Goal: Information Seeking & Learning: Learn about a topic

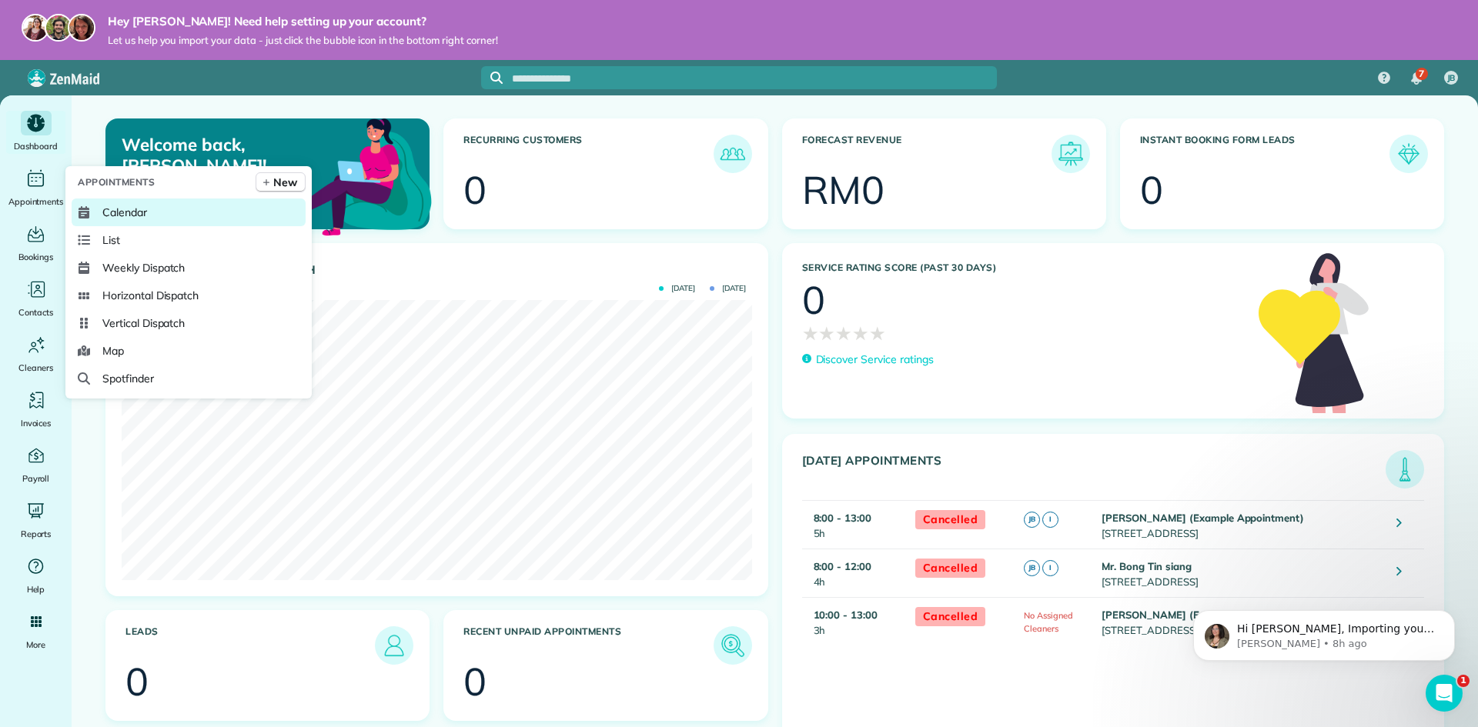
click at [122, 219] on span "Calendar" at bounding box center [124, 212] width 45 height 15
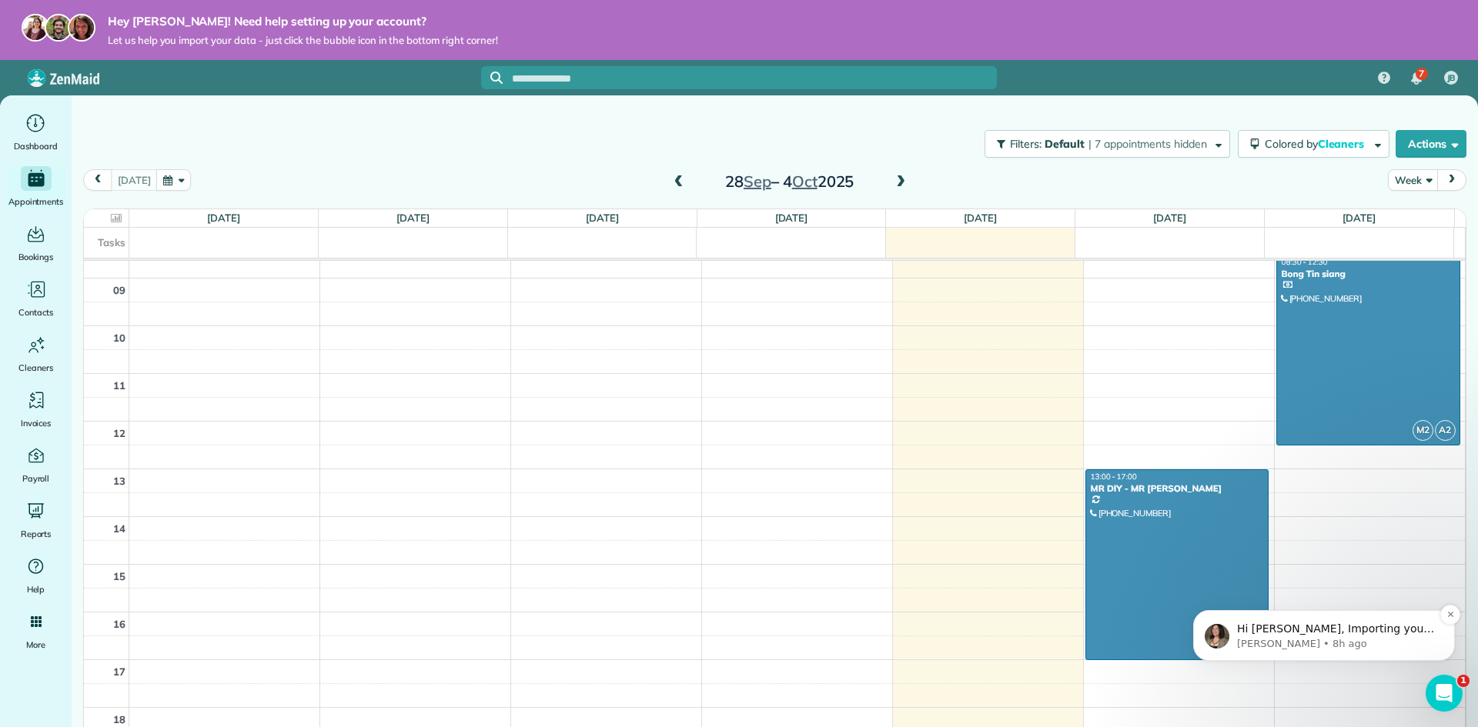
click at [1356, 640] on p "Maria • 8h ago" at bounding box center [1336, 644] width 199 height 14
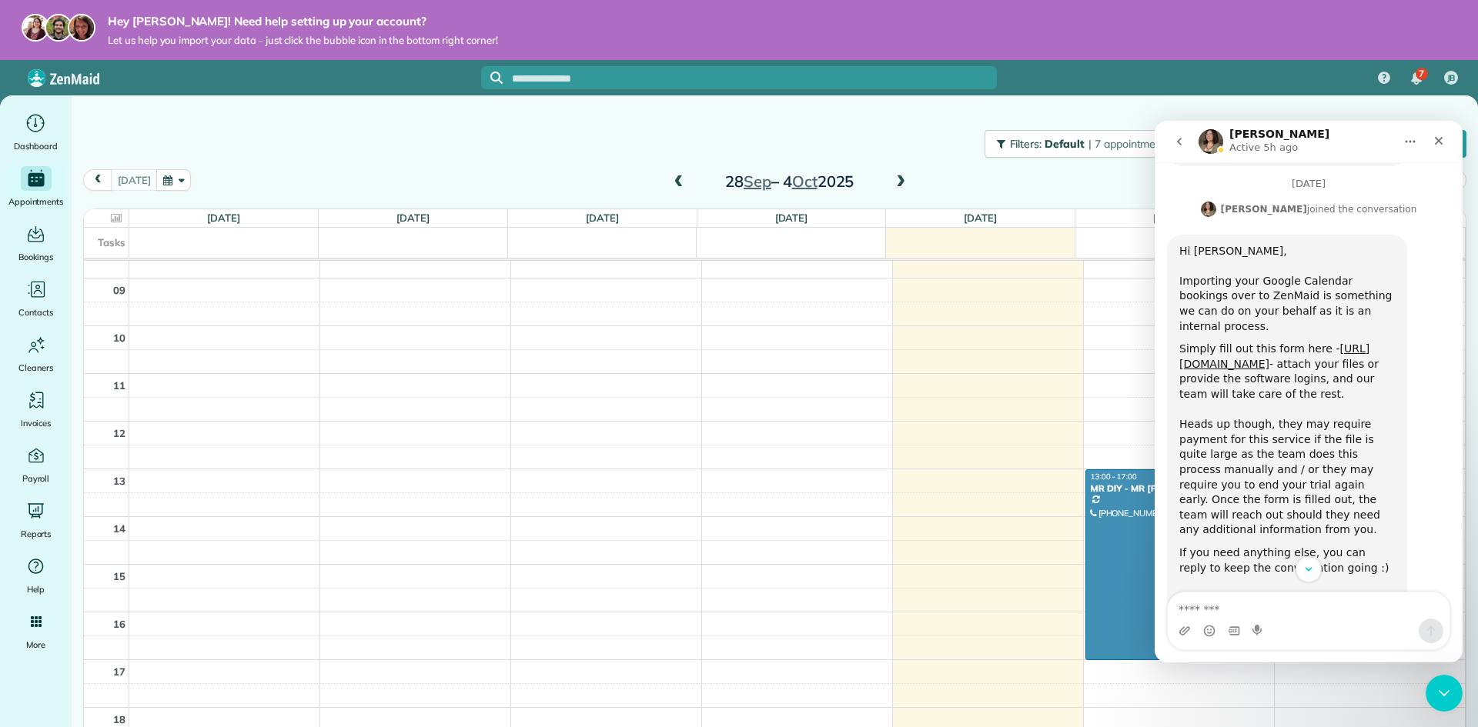
scroll to position [524, 0]
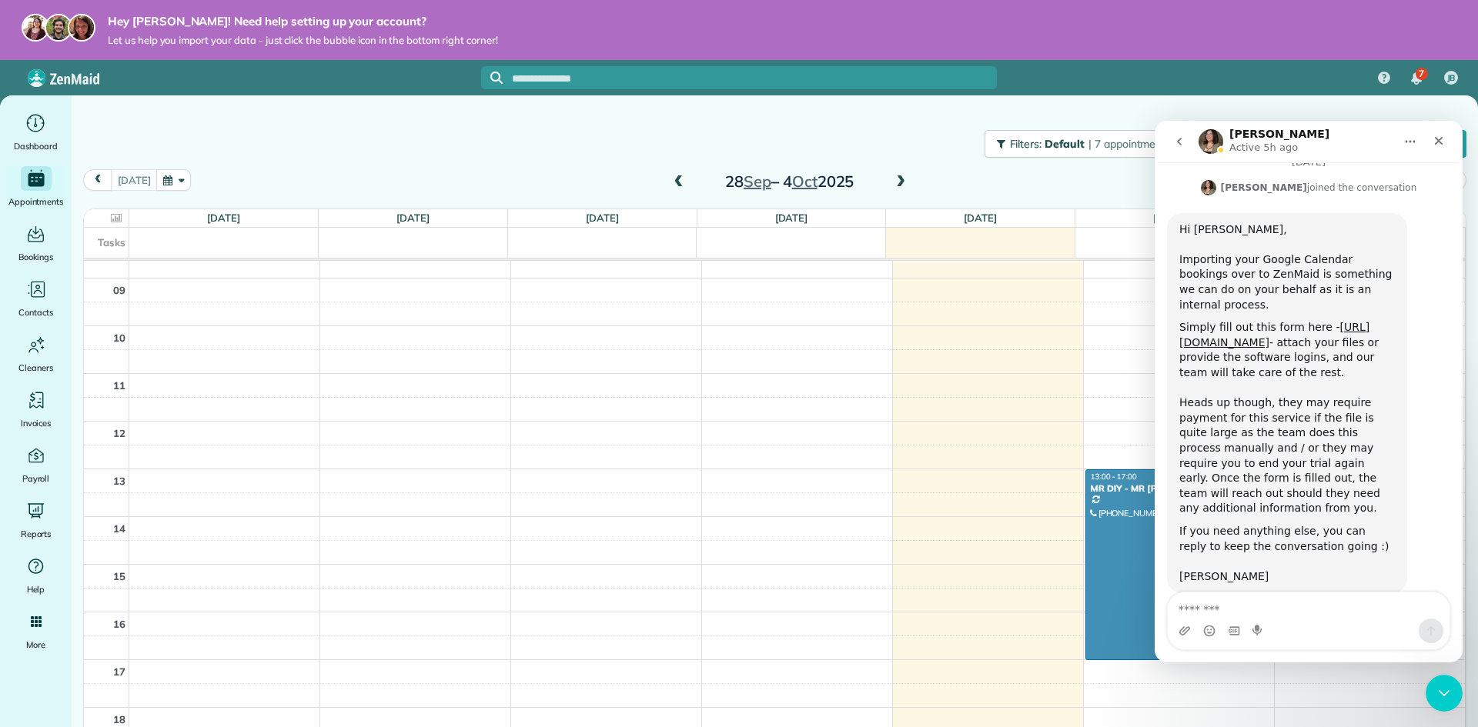
click at [1213, 142] on img "Intercom messenger" at bounding box center [1211, 141] width 25 height 25
click at [1236, 324] on link "https://www.zenmaid.com/concierge-onboarding-form/" at bounding box center [1274, 335] width 190 height 28
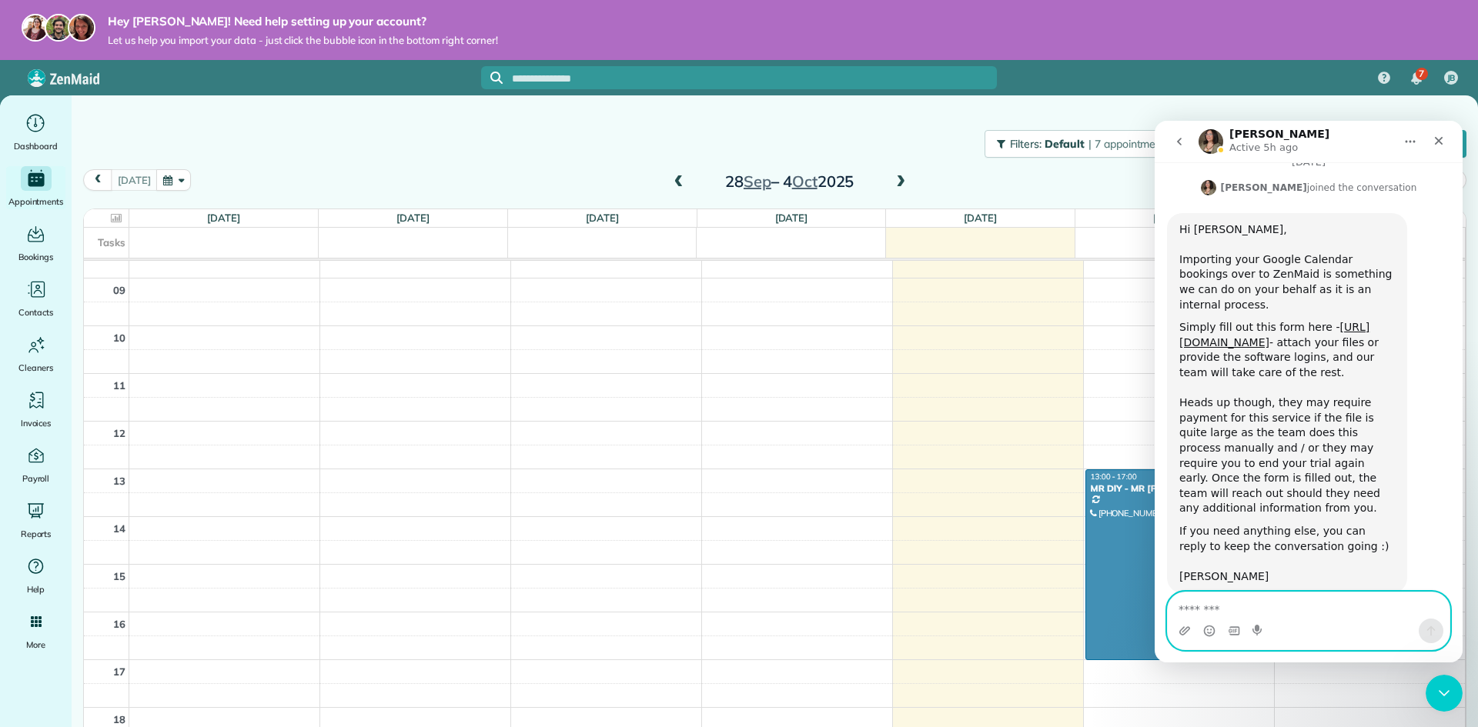
click at [1253, 618] on textarea "Message…" at bounding box center [1309, 606] width 282 height 26
click at [1259, 598] on textarea "Message…" at bounding box center [1309, 606] width 282 height 26
type textarea "*"
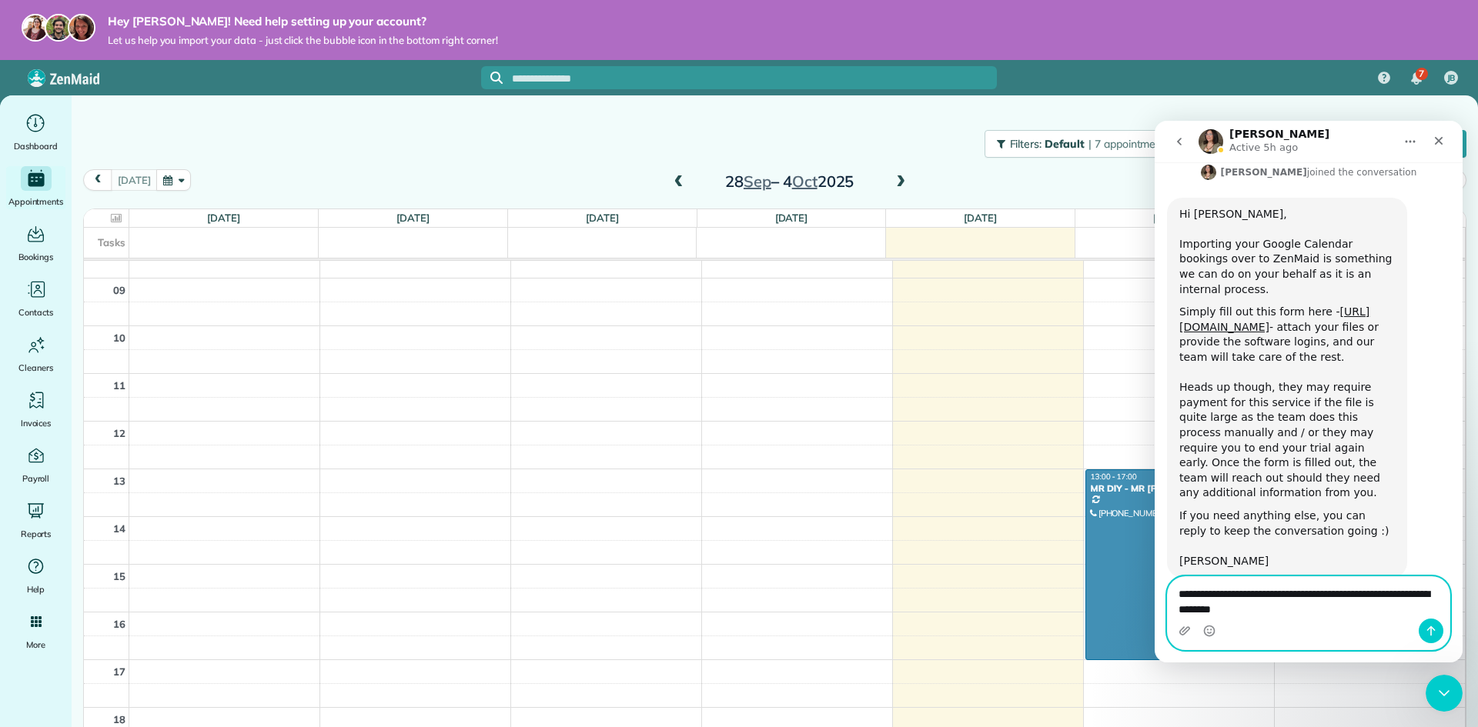
type textarea "**********"
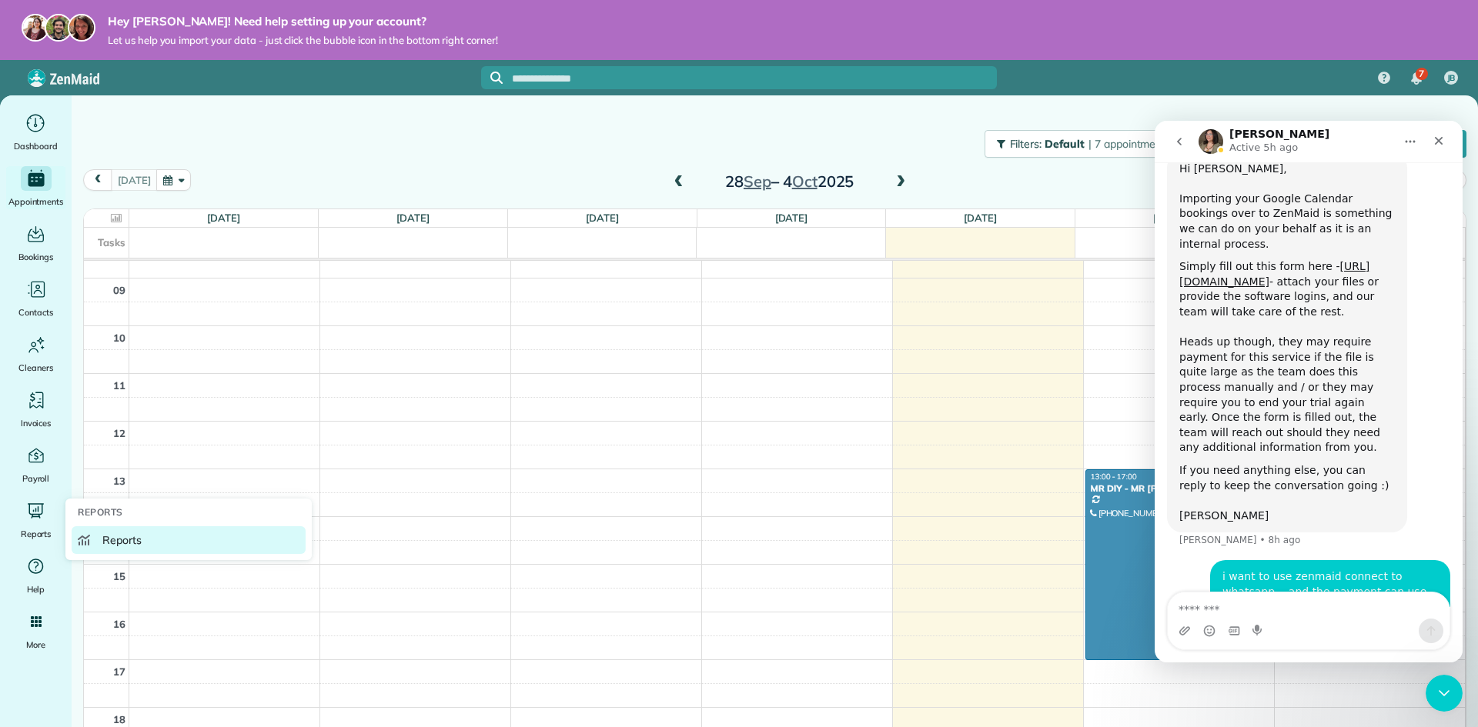
click at [109, 541] on span "Reports" at bounding box center [121, 540] width 39 height 15
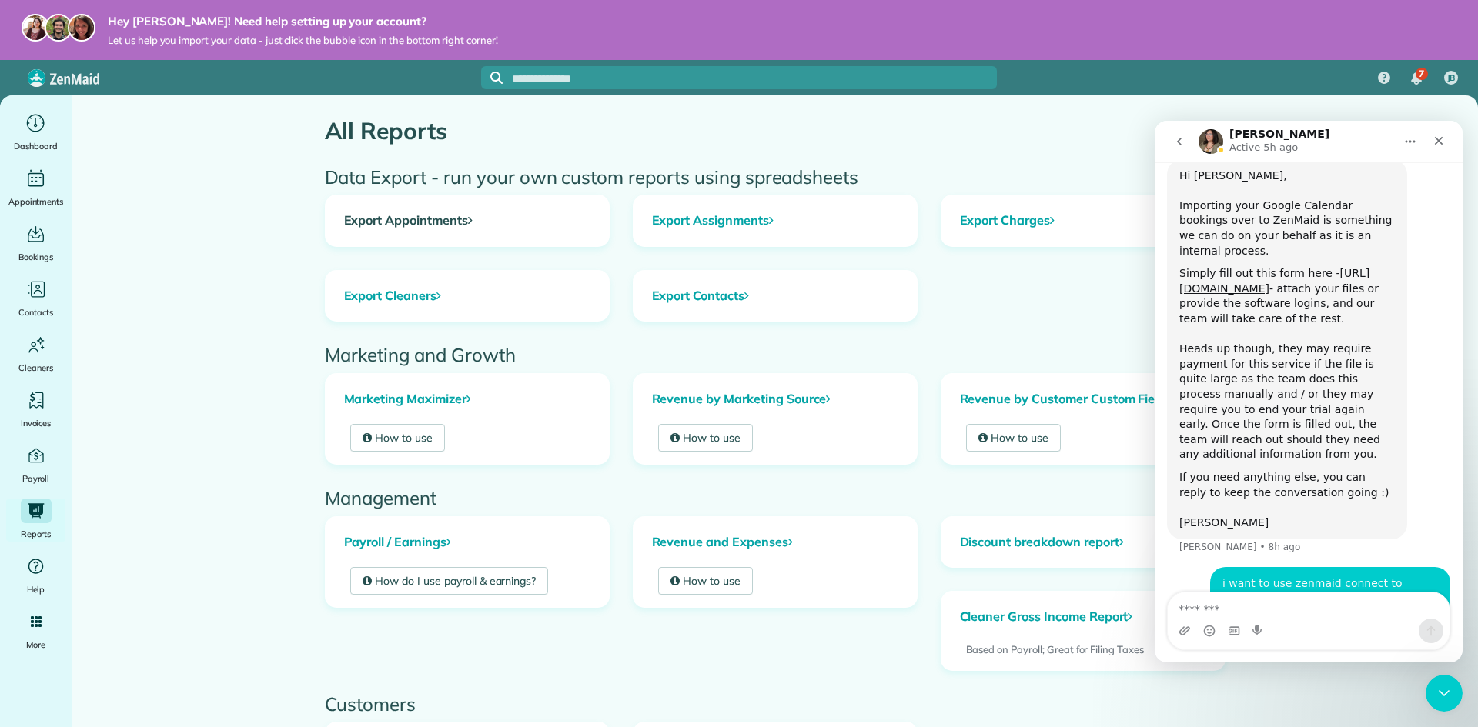
scroll to position [585, 0]
click at [682, 492] on h2 "Management" at bounding box center [775, 498] width 901 height 20
click at [1443, 142] on icon "Close" at bounding box center [1439, 141] width 12 height 12
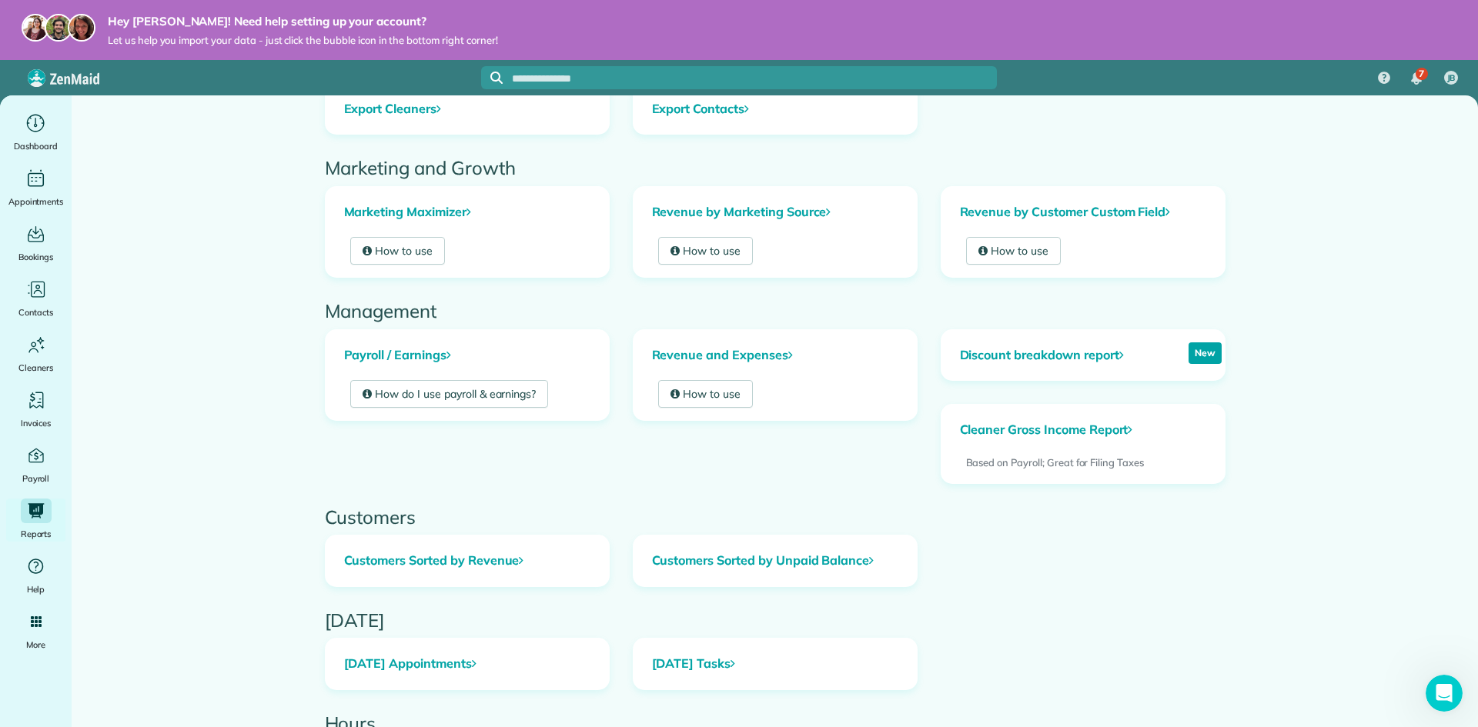
scroll to position [300, 0]
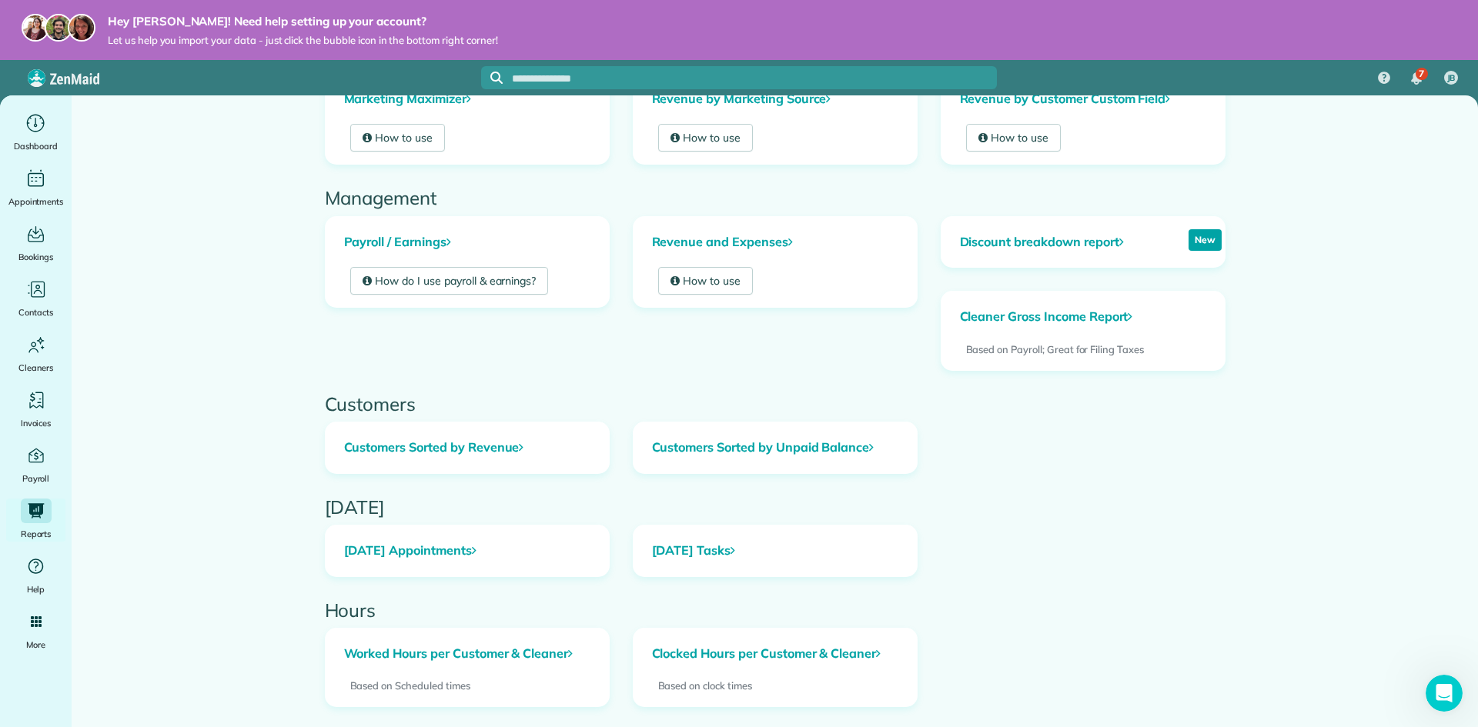
click at [611, 700] on div "Worked Hours per Customer & Cleaner Based on Scheduled times" at bounding box center [467, 679] width 308 height 102
drag, startPoint x: 616, startPoint y: 689, endPoint x: 623, endPoint y: 569, distance: 120.3
click at [623, 569] on div "All Reports Data Export - run your own custom reports using spreadsheets Export…" at bounding box center [775, 309] width 924 height 1028
click at [663, 470] on link "Customers Sorted by Unpaid Balance" at bounding box center [775, 448] width 283 height 51
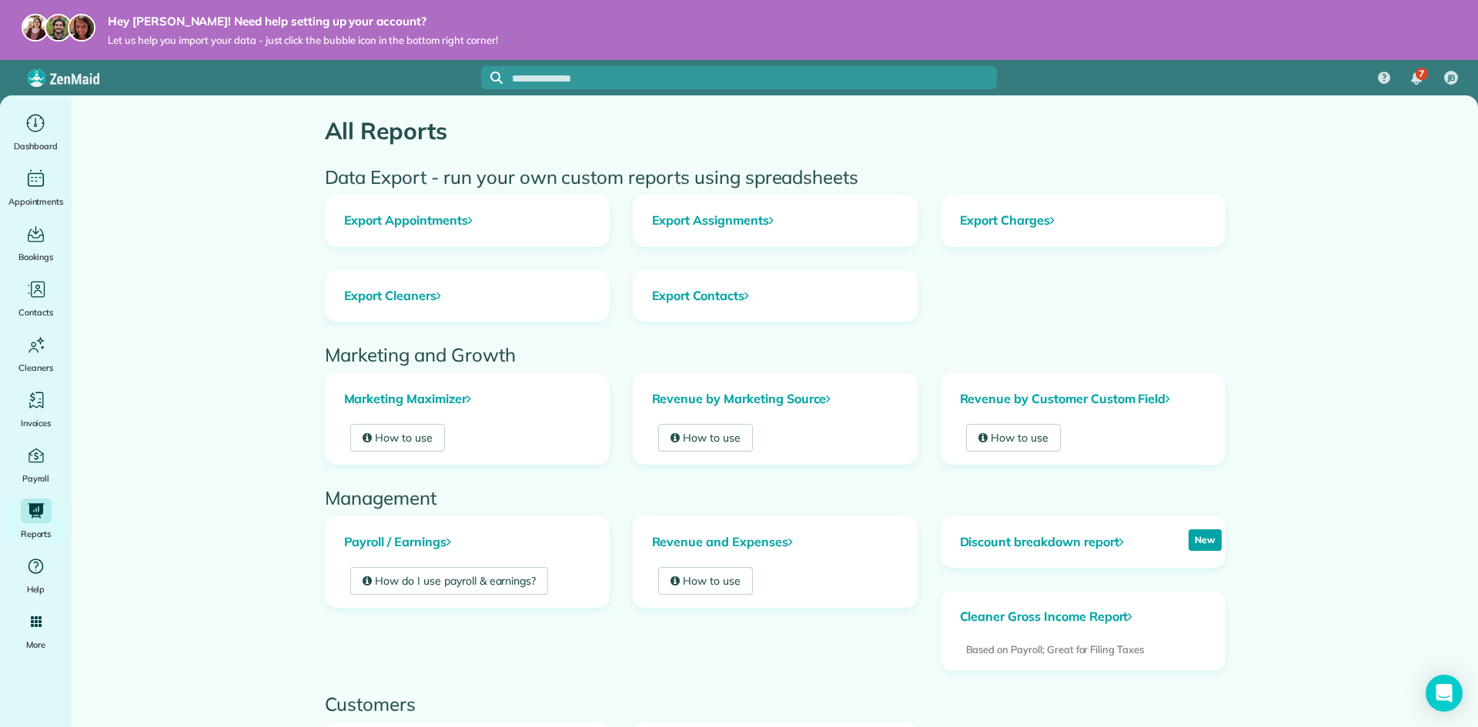
click at [732, 349] on h2 "Marketing and Growth" at bounding box center [775, 355] width 901 height 20
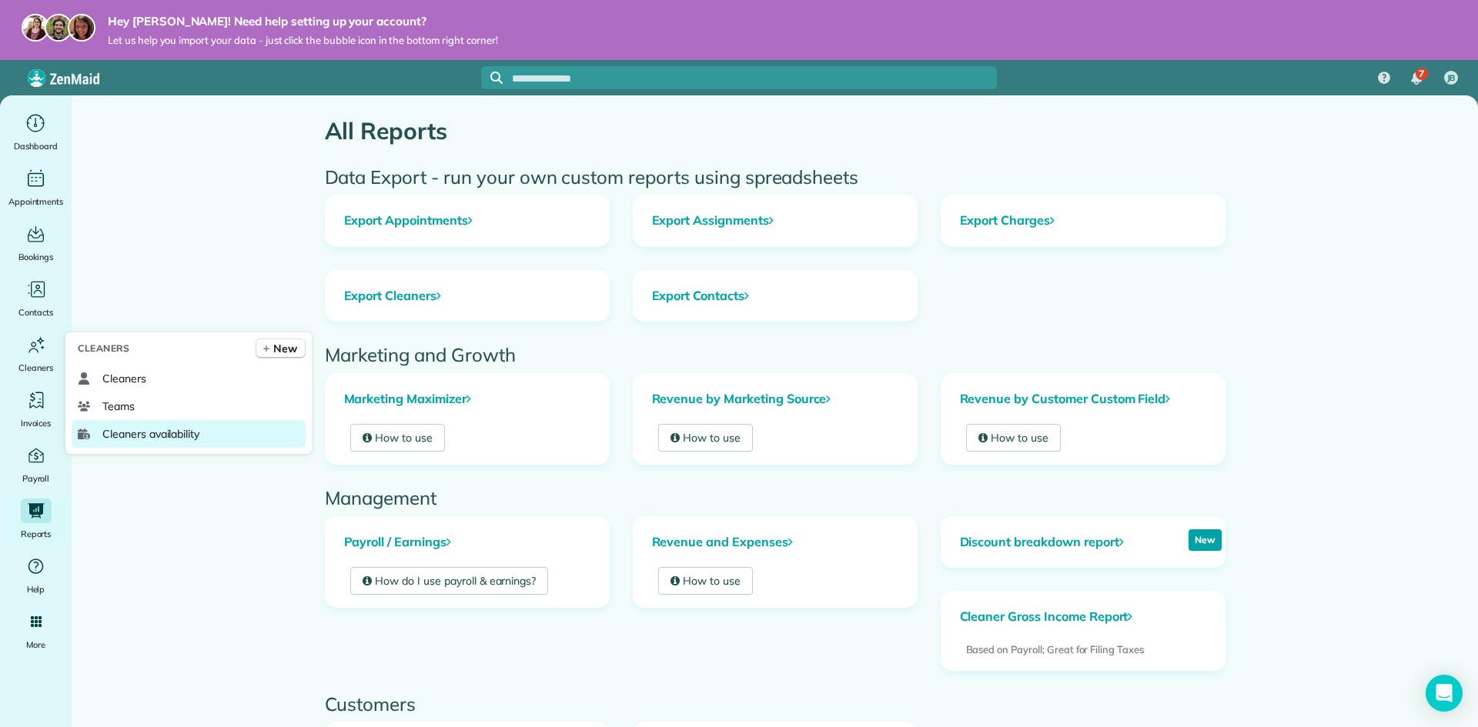
click at [164, 432] on span "Cleaners availability" at bounding box center [150, 433] width 97 height 15
